Goal: Information Seeking & Learning: Understand process/instructions

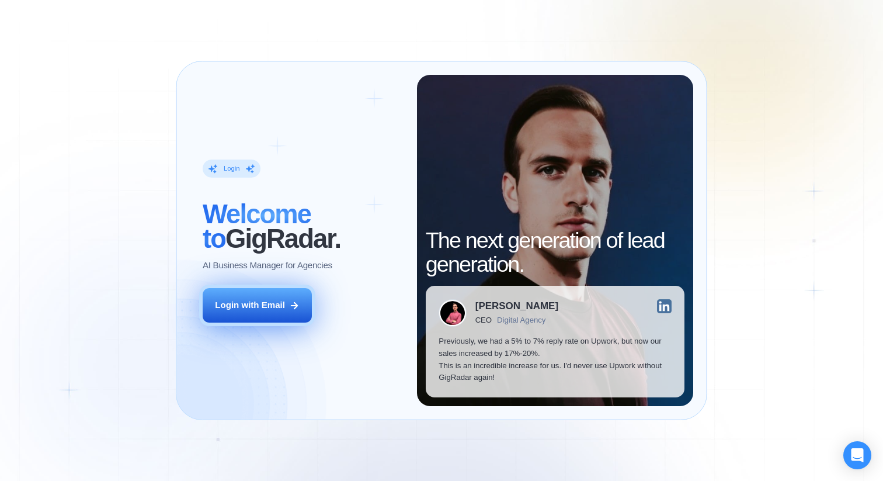
click at [265, 300] on div "Login with Email" at bounding box center [250, 305] width 70 height 12
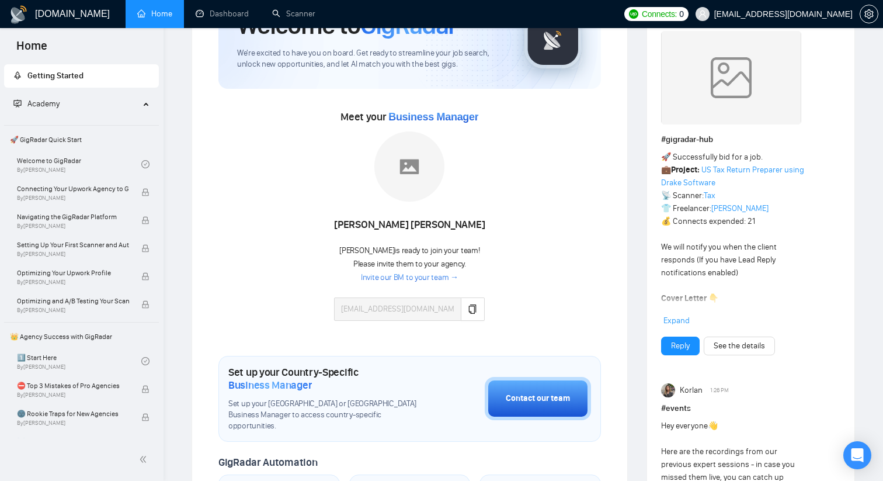
scroll to position [84, 0]
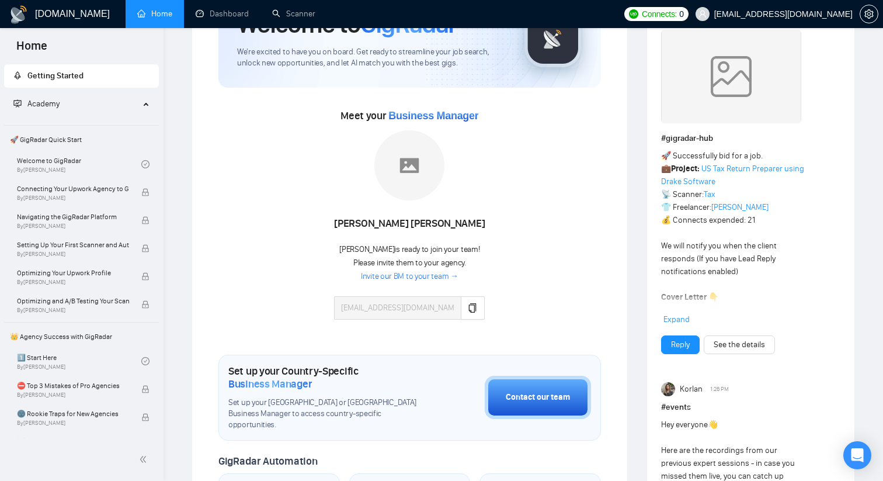
click at [396, 252] on span "[PERSON_NAME] is ready to join your team!" at bounding box center [409, 249] width 140 height 10
click at [367, 261] on span "Please invite them to your agency." at bounding box center [409, 263] width 113 height 10
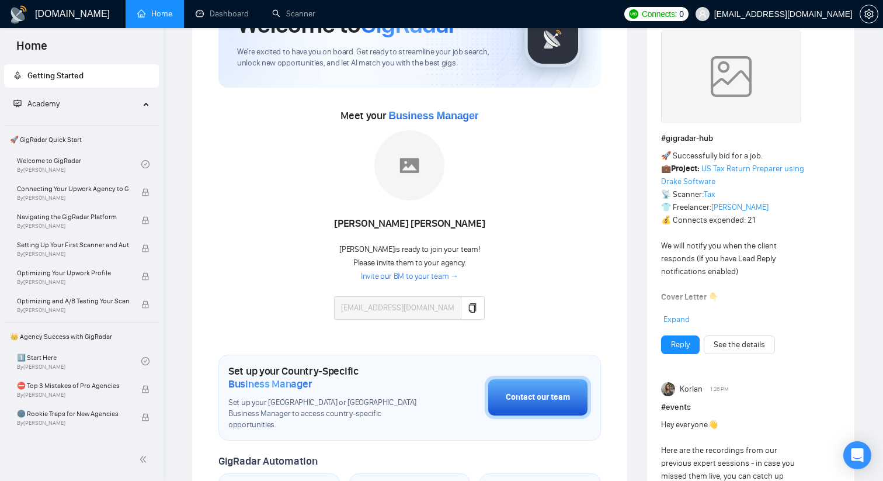
click at [367, 261] on span "Please invite them to your agency." at bounding box center [409, 263] width 113 height 10
click at [68, 138] on span "🚀 GigRadar Quick Start" at bounding box center [81, 139] width 152 height 23
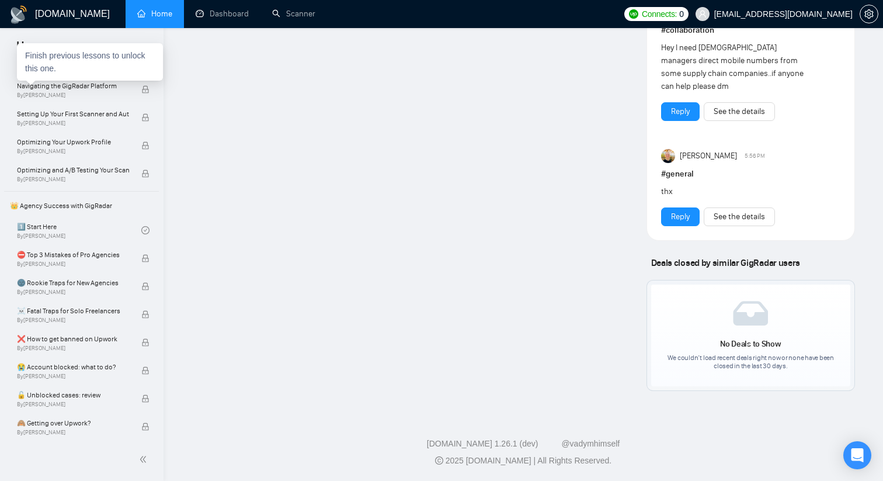
scroll to position [0, 0]
